Goal: Register for event/course

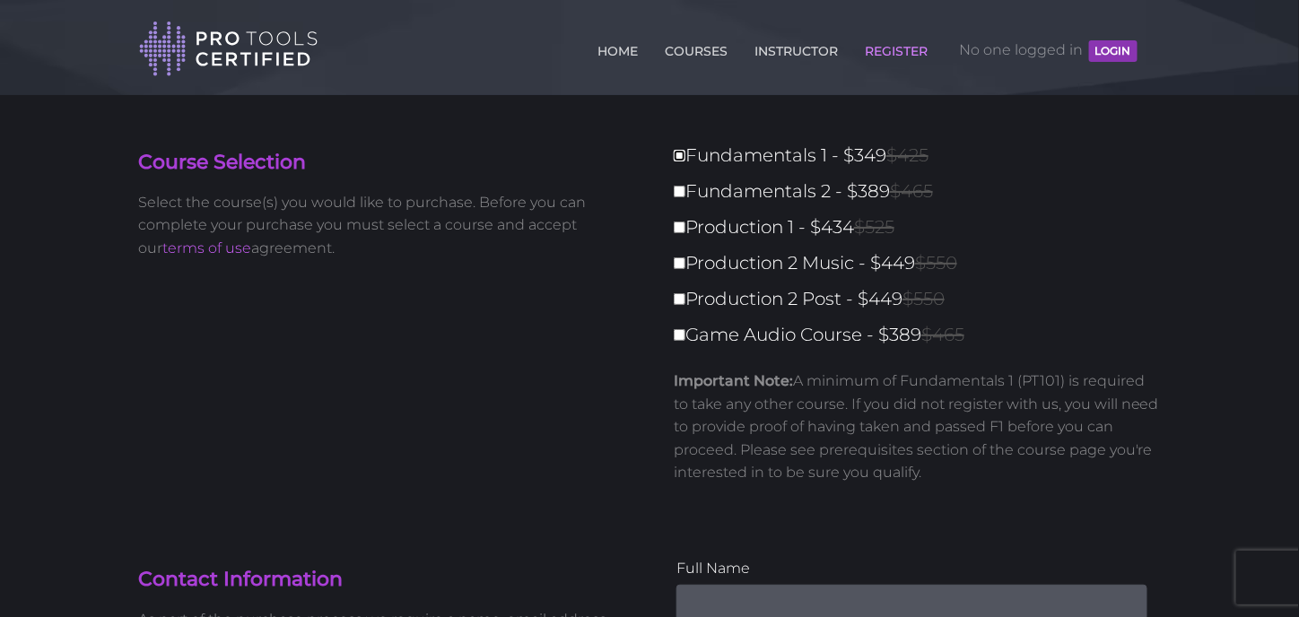
click at [682, 156] on input "Fundamentals 1 - $349 $425" at bounding box center [680, 156] width 12 height 12
checkbox input "true"
type input "349"
click at [683, 335] on input "Game Audio Course - $389 $465" at bounding box center [680, 335] width 12 height 12
checkbox input "true"
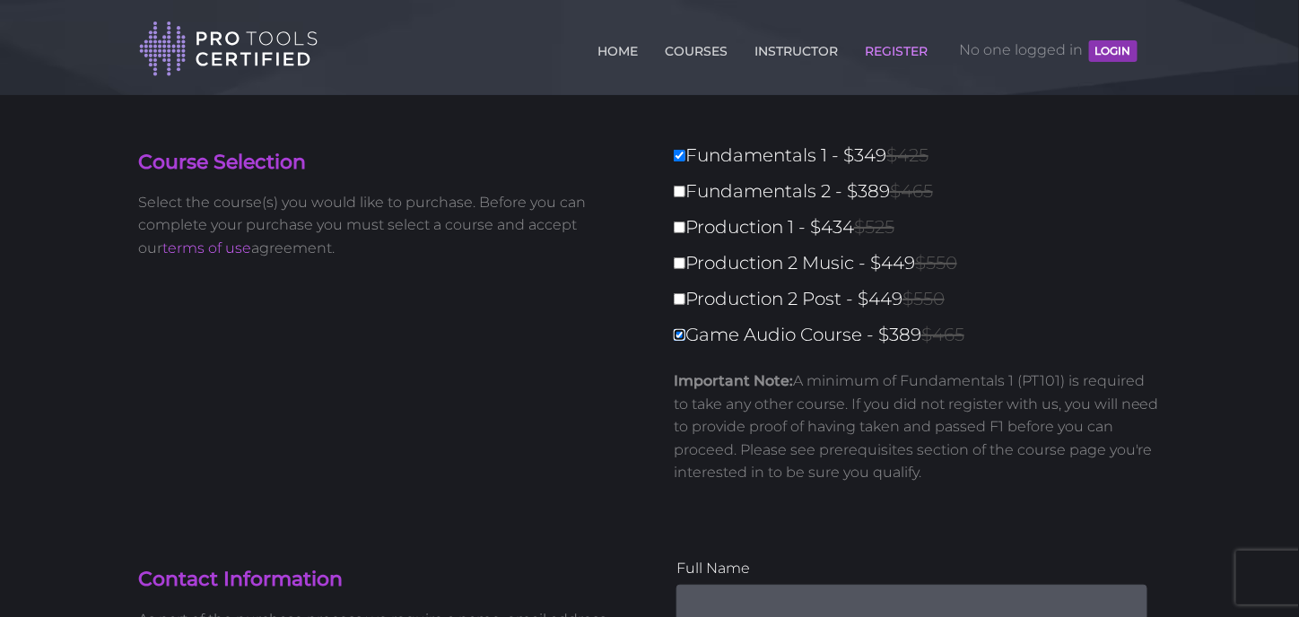
type input "738"
click at [683, 335] on input "Game Audio Course - $389 $465" at bounding box center [680, 335] width 12 height 12
checkbox input "false"
type input "349"
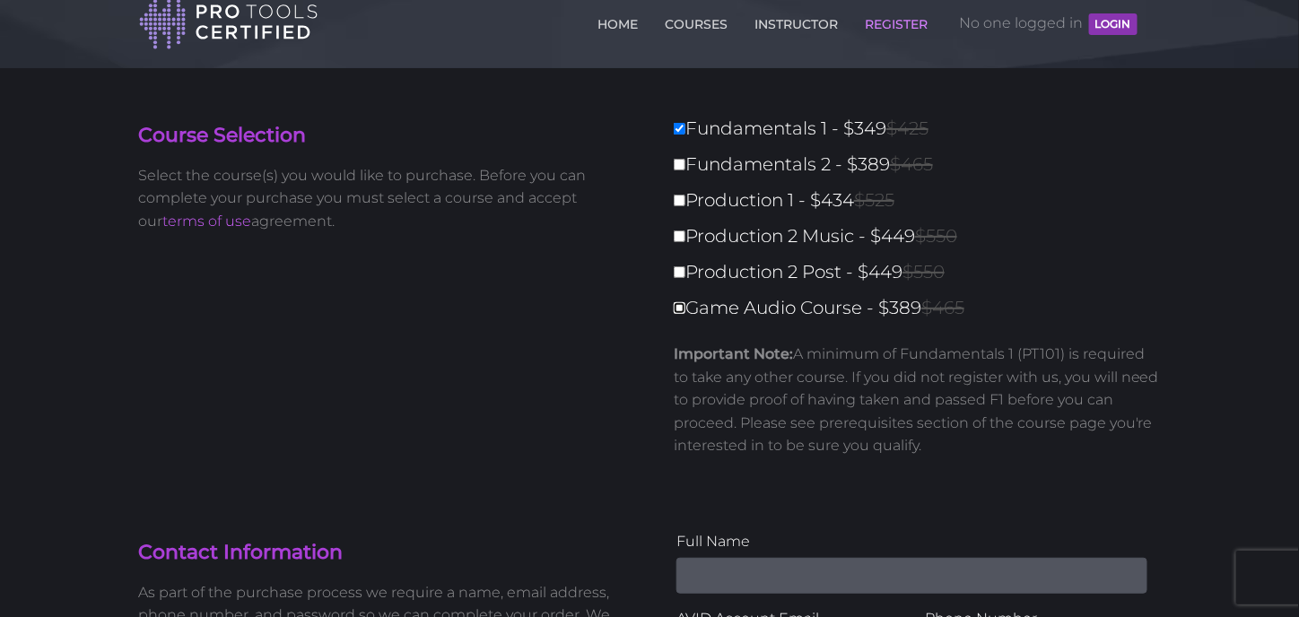
scroll to position [29, 0]
click at [678, 305] on input "Game Audio Course - $389 $465" at bounding box center [680, 307] width 12 height 12
checkbox input "true"
type input "738"
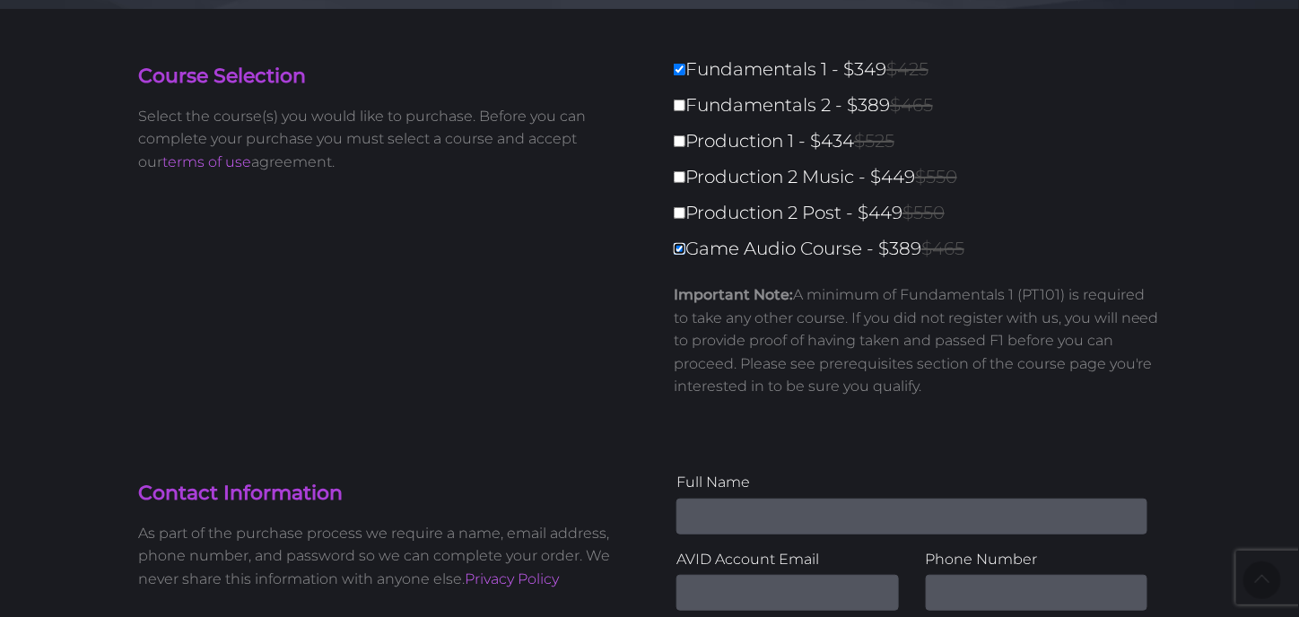
scroll to position [0, 0]
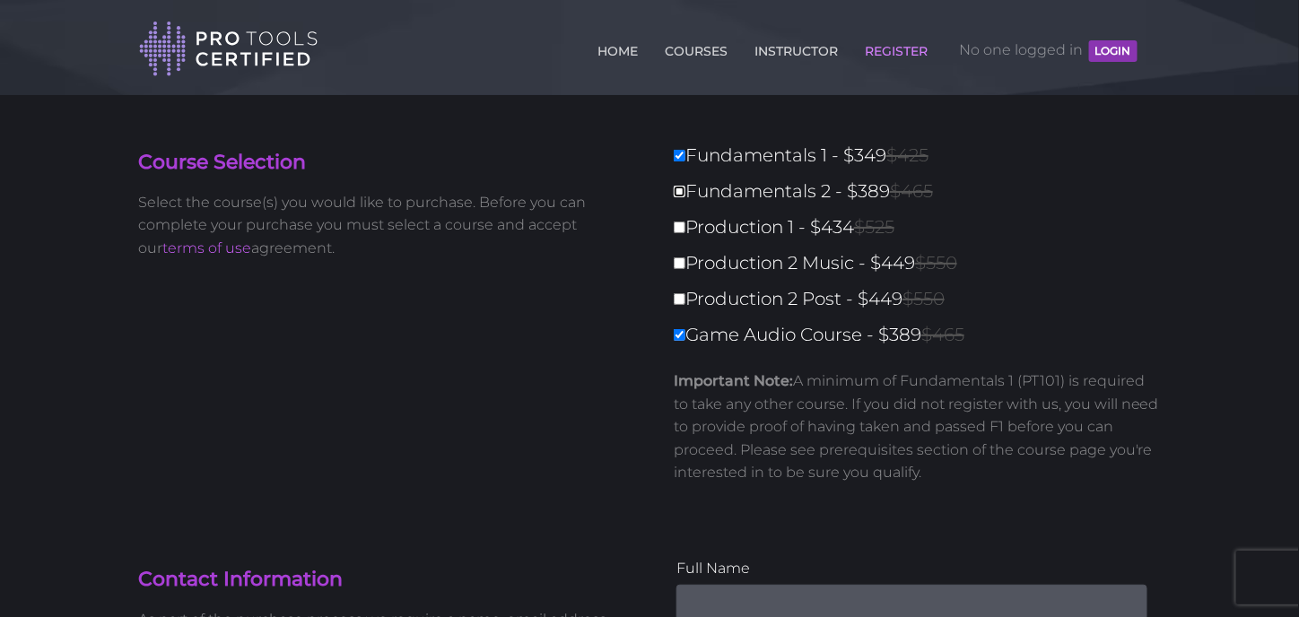
click at [679, 188] on input "Fundamentals 2 - $389 $465" at bounding box center [680, 192] width 12 height 12
checkbox input "true"
type input "1127"
click at [685, 188] on input "Fundamentals 2 - $389 $465" at bounding box center [680, 192] width 12 height 12
checkbox input "false"
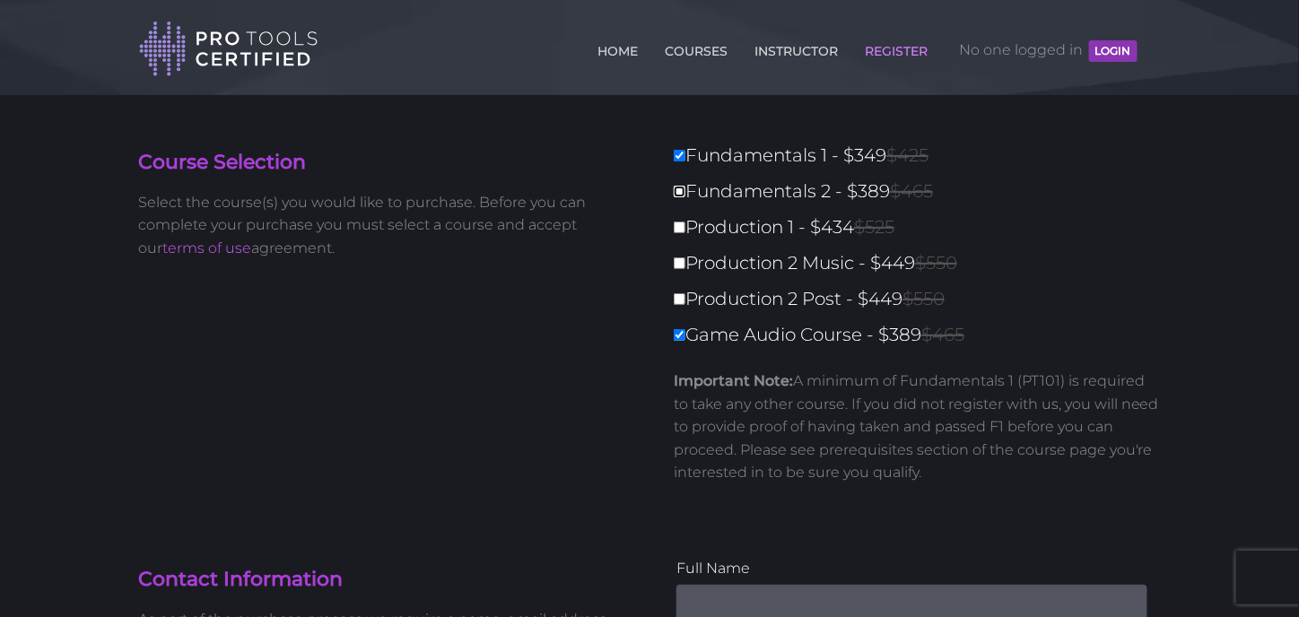
type input "738"
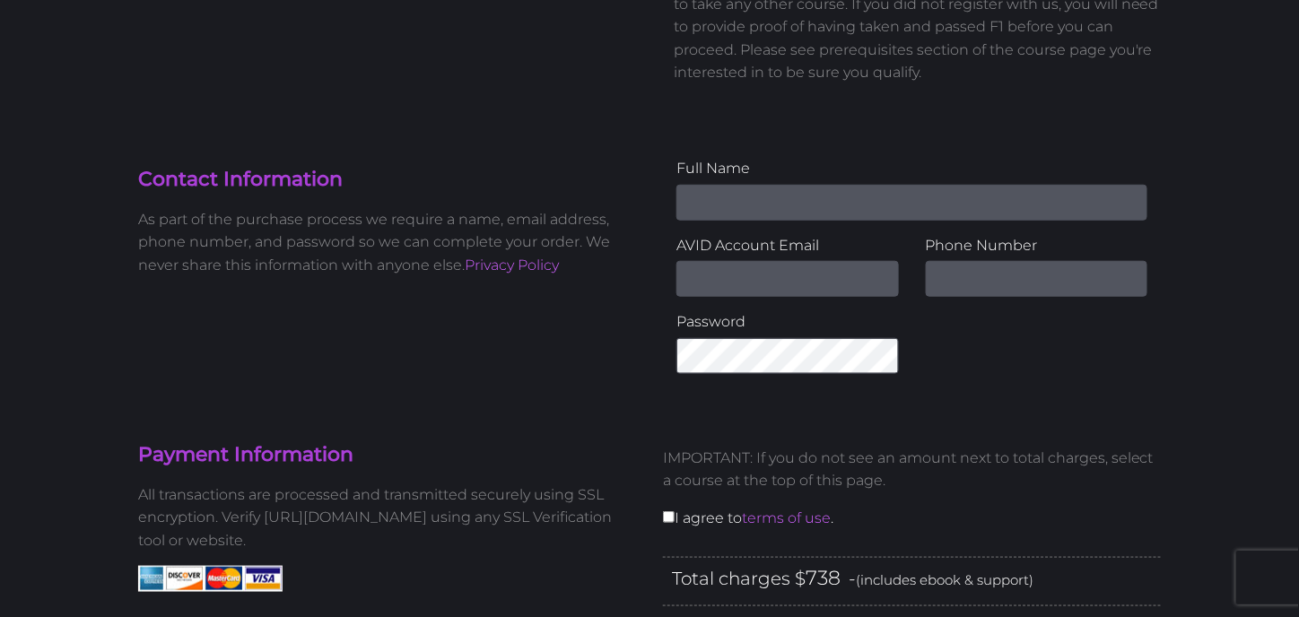
scroll to position [392, 0]
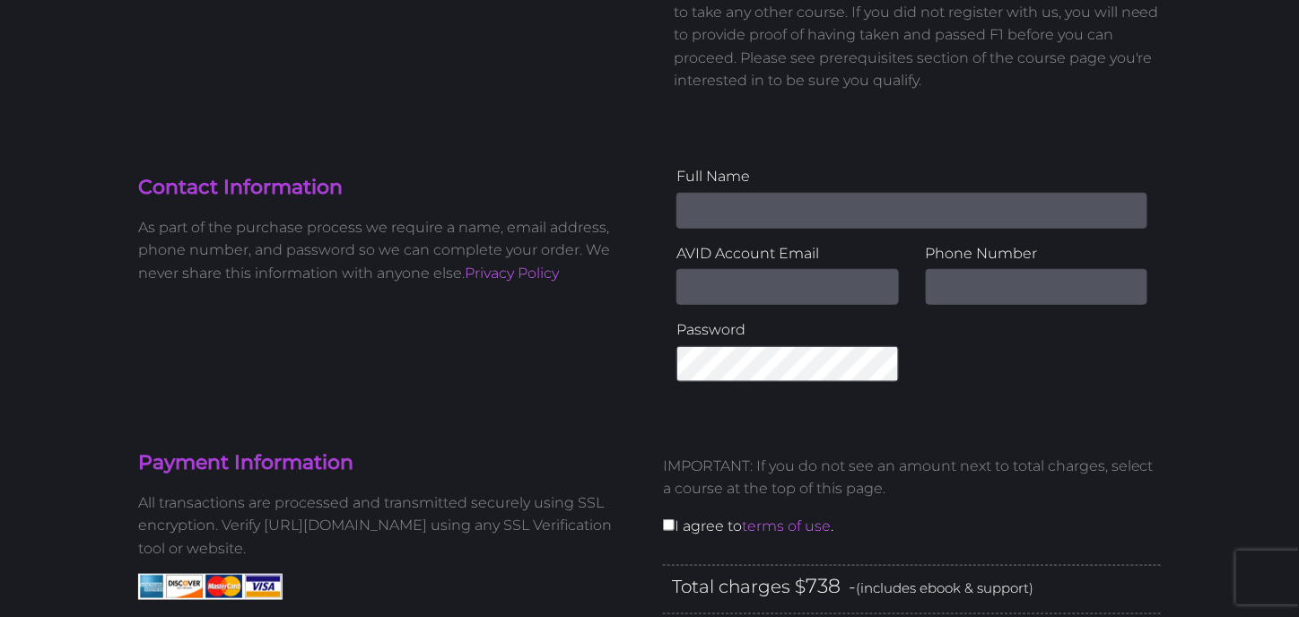
click at [691, 207] on input "Name" at bounding box center [911, 211] width 471 height 36
type input "L"
type input "[PERSON_NAME]"
click at [953, 290] on input "text" at bounding box center [1037, 287] width 222 height 36
type input "9726720989"
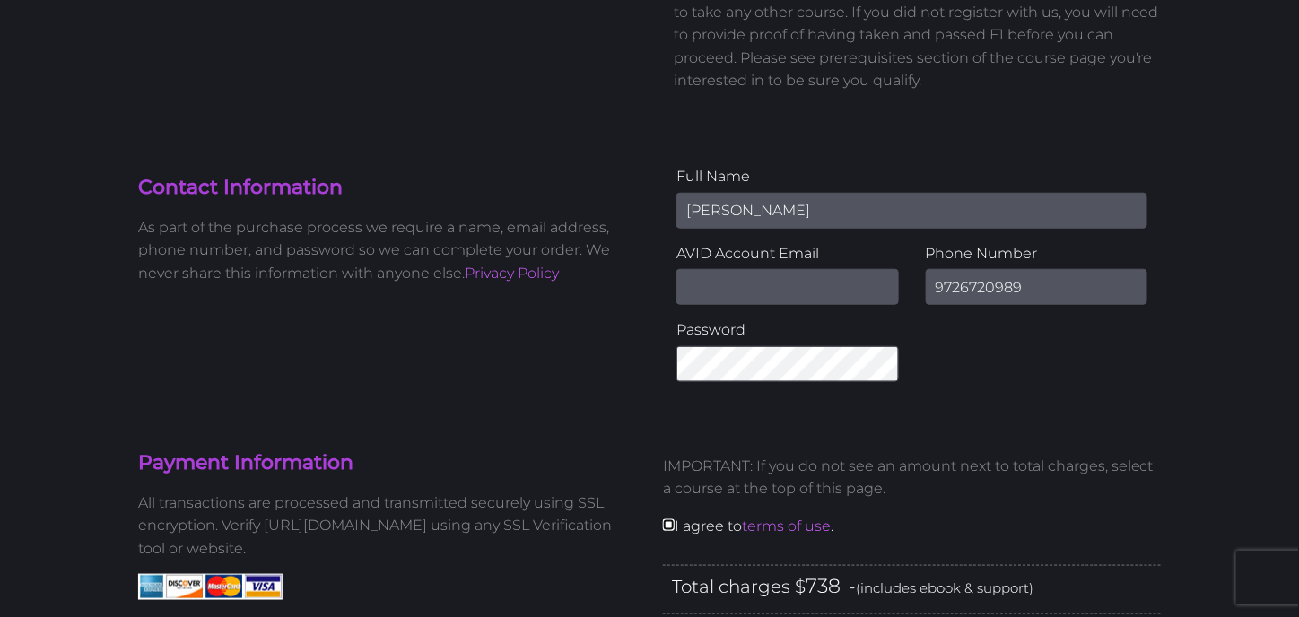
click at [666, 519] on input "checkbox" at bounding box center [669, 525] width 12 height 12
checkbox input "true"
click at [705, 277] on input "Email Address" at bounding box center [787, 287] width 222 height 36
paste input "m"
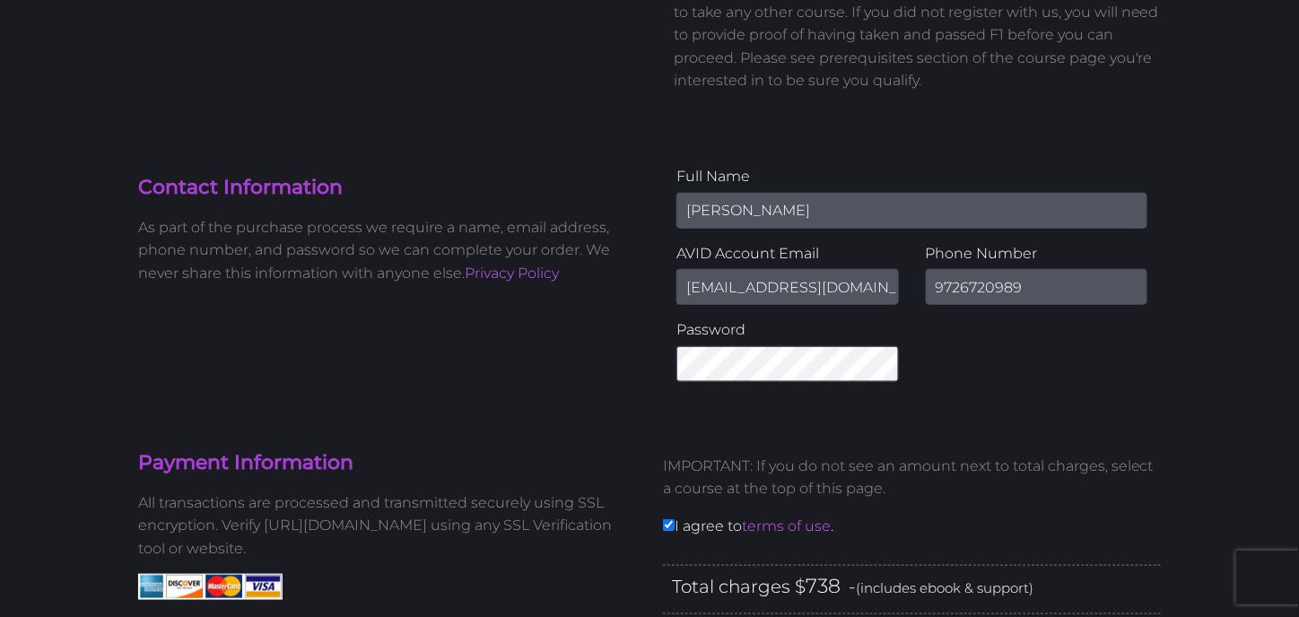
type input "[EMAIL_ADDRESS][DOMAIN_NAME]"
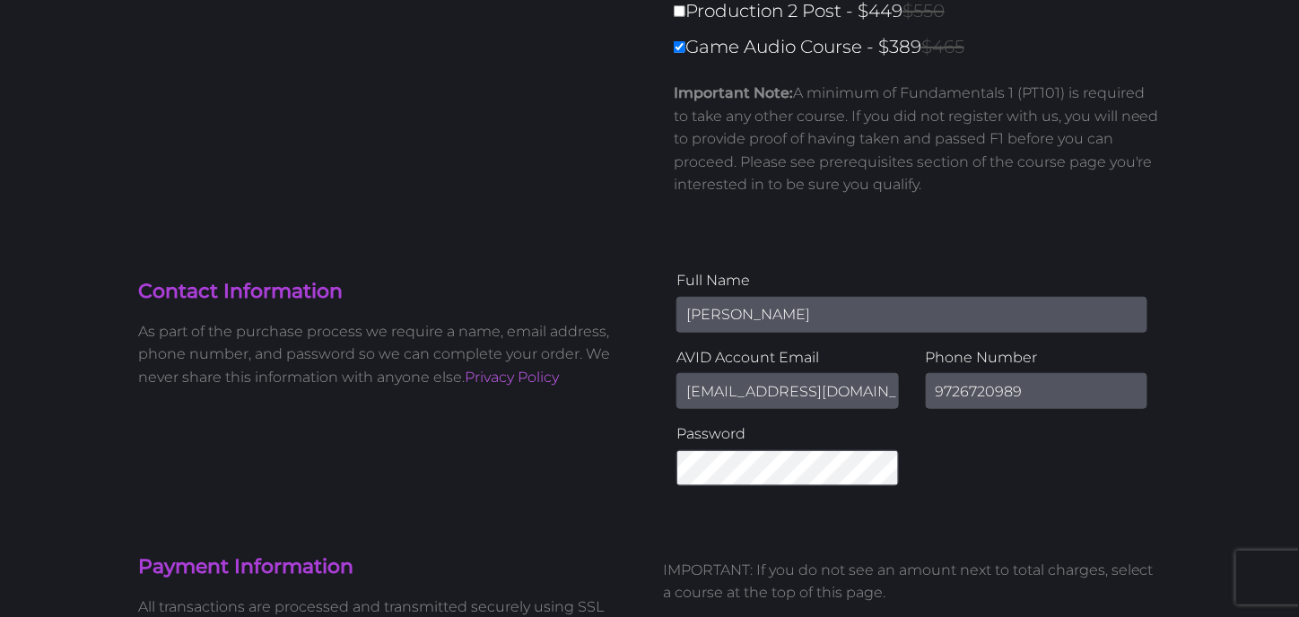
scroll to position [263, 0]
